Goal: Find specific page/section: Find specific page/section

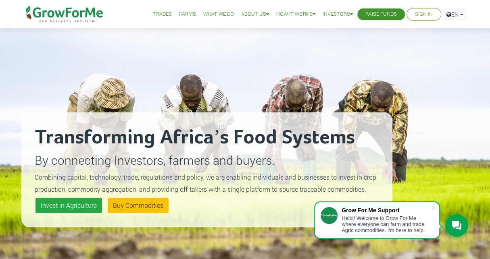
click at [422, 13] on link "Sign In" at bounding box center [424, 14] width 18 height 8
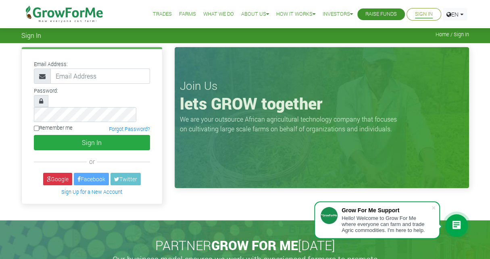
click at [383, 17] on link "Raise Funds" at bounding box center [381, 14] width 31 height 8
